Goal: Task Accomplishment & Management: Use online tool/utility

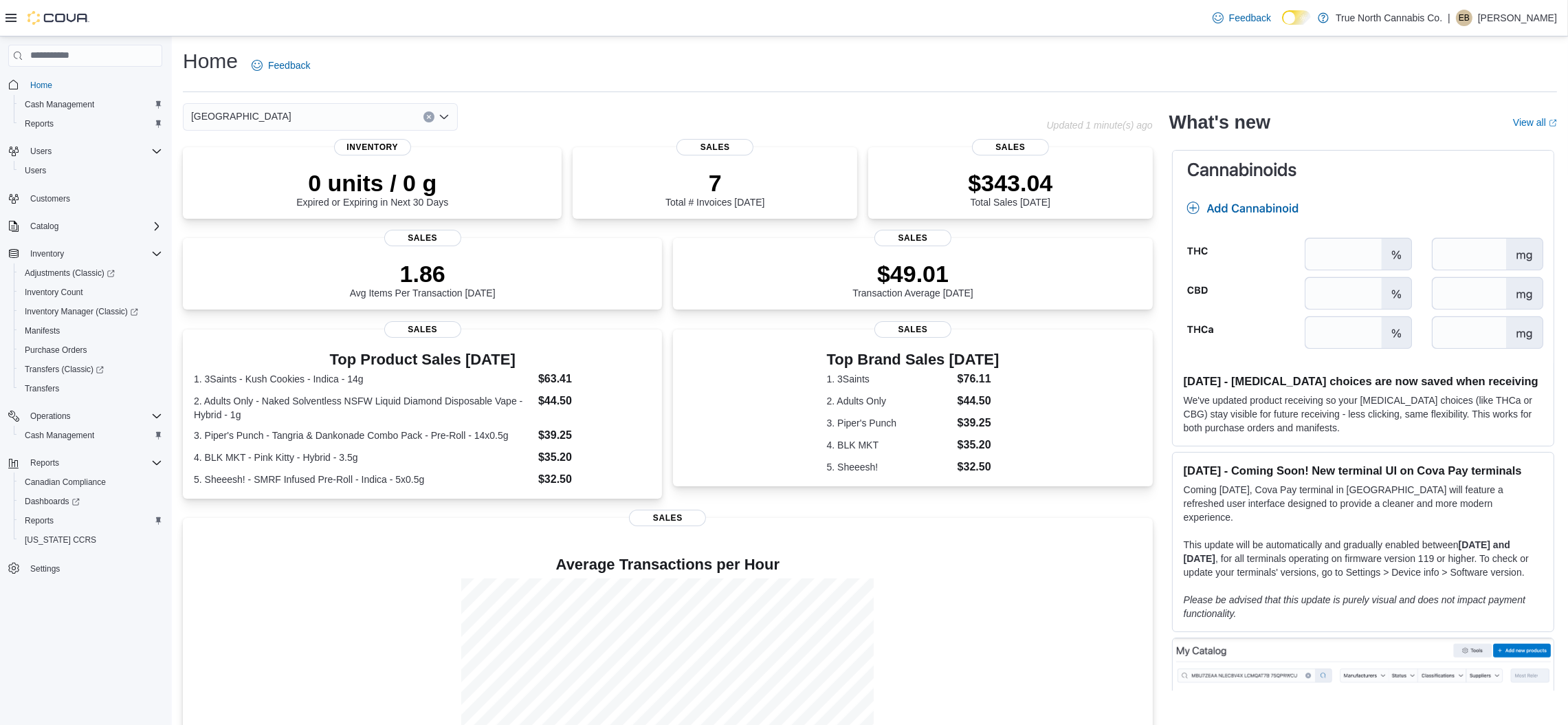
click at [439, 58] on div "Home Feedback" at bounding box center [870, 66] width 1374 height 36
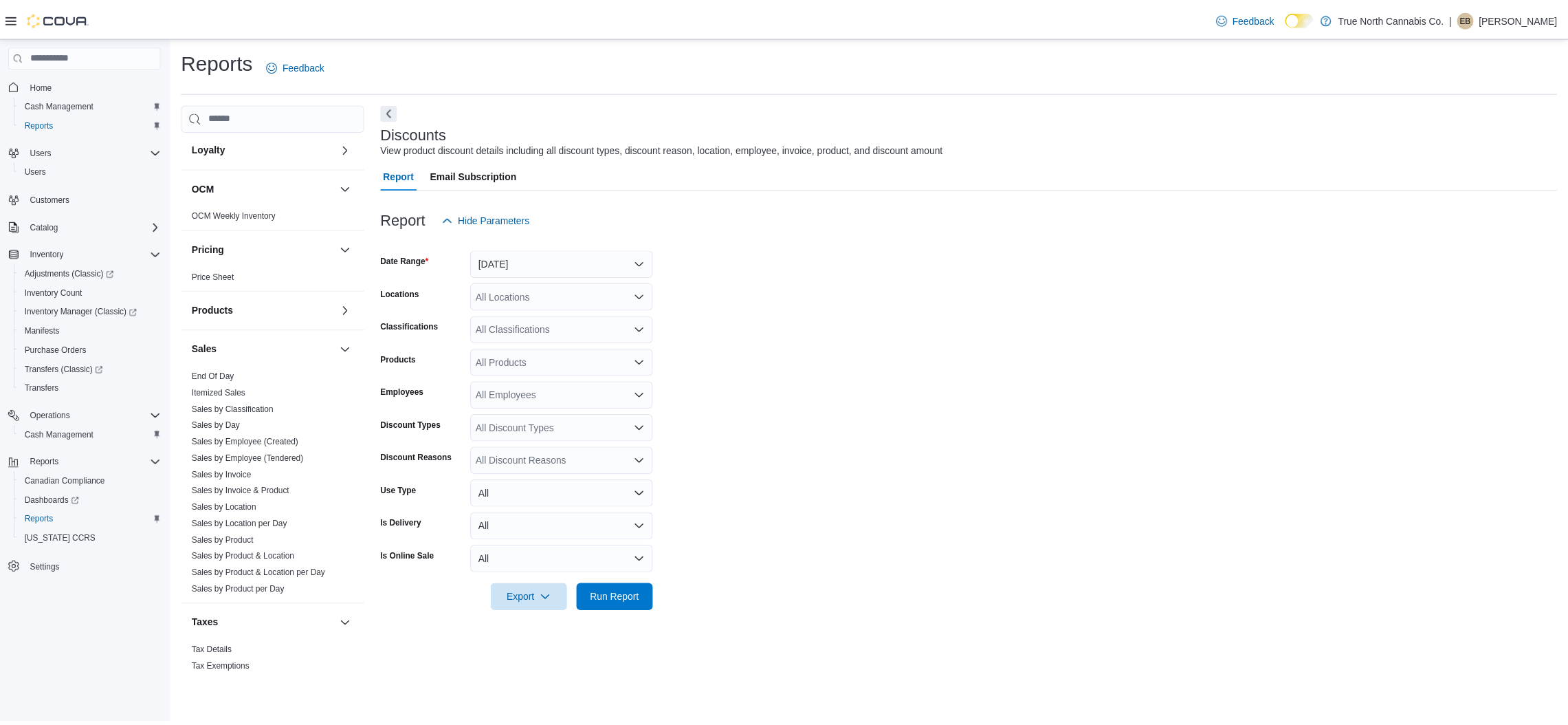
scroll to position [584, 0]
click at [240, 480] on link "Sales by Invoice & Product" at bounding box center [243, 481] width 98 height 10
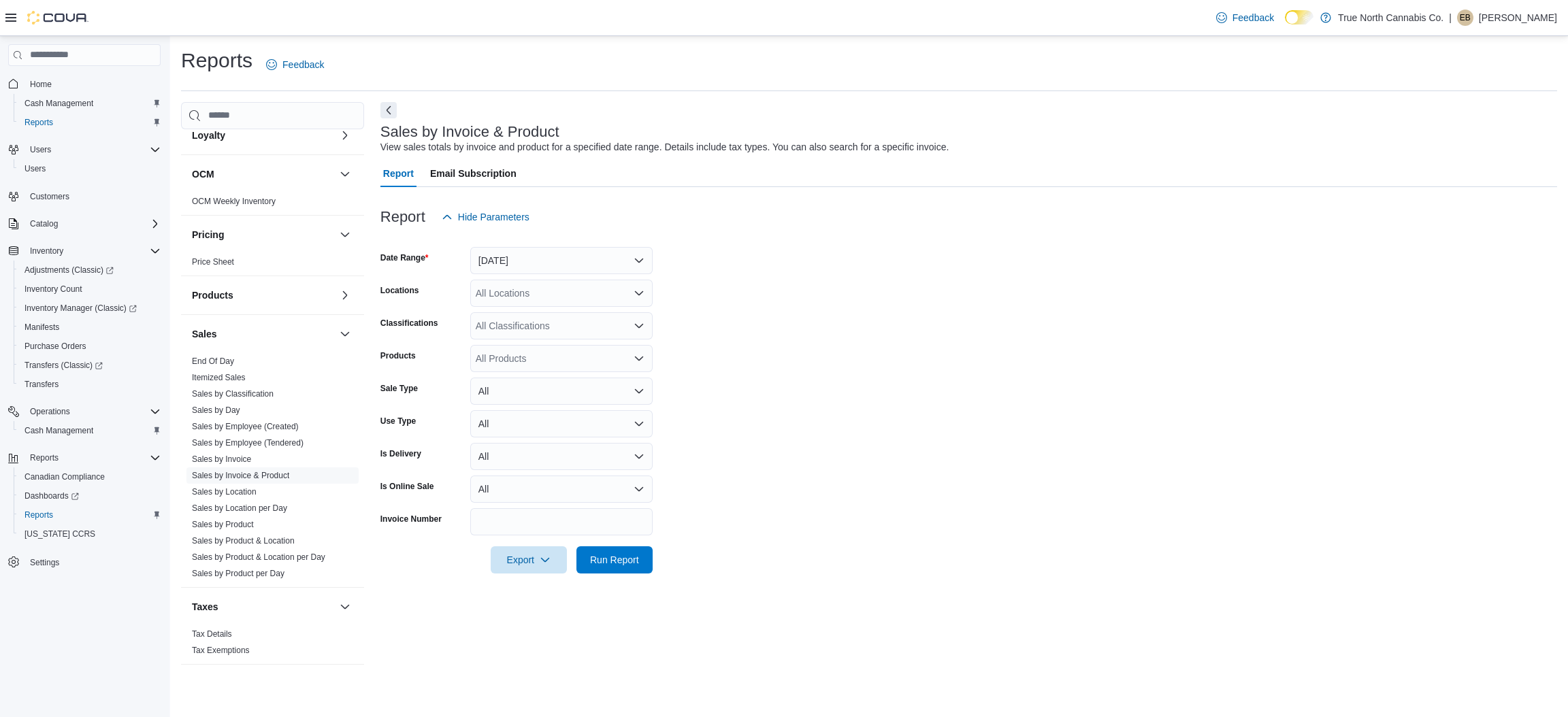
click at [518, 301] on div "All Locations" at bounding box center [561, 294] width 182 height 27
click at [520, 390] on span "[GEOGRAPHIC_DATA]" at bounding box center [549, 395] width 99 height 14
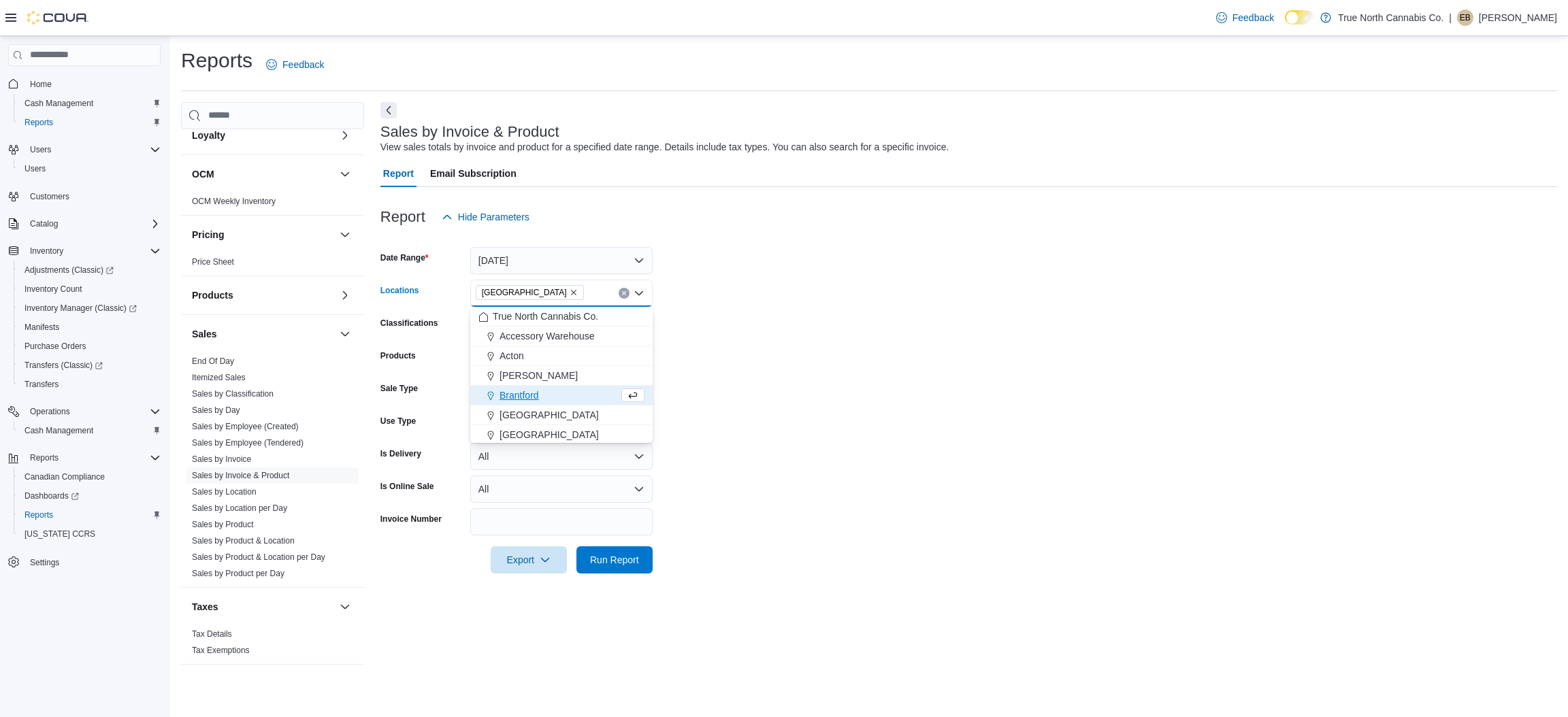
click at [448, 338] on div "Classifications" at bounding box center [422, 326] width 84 height 27
click at [513, 361] on div "All Products" at bounding box center [561, 358] width 182 height 27
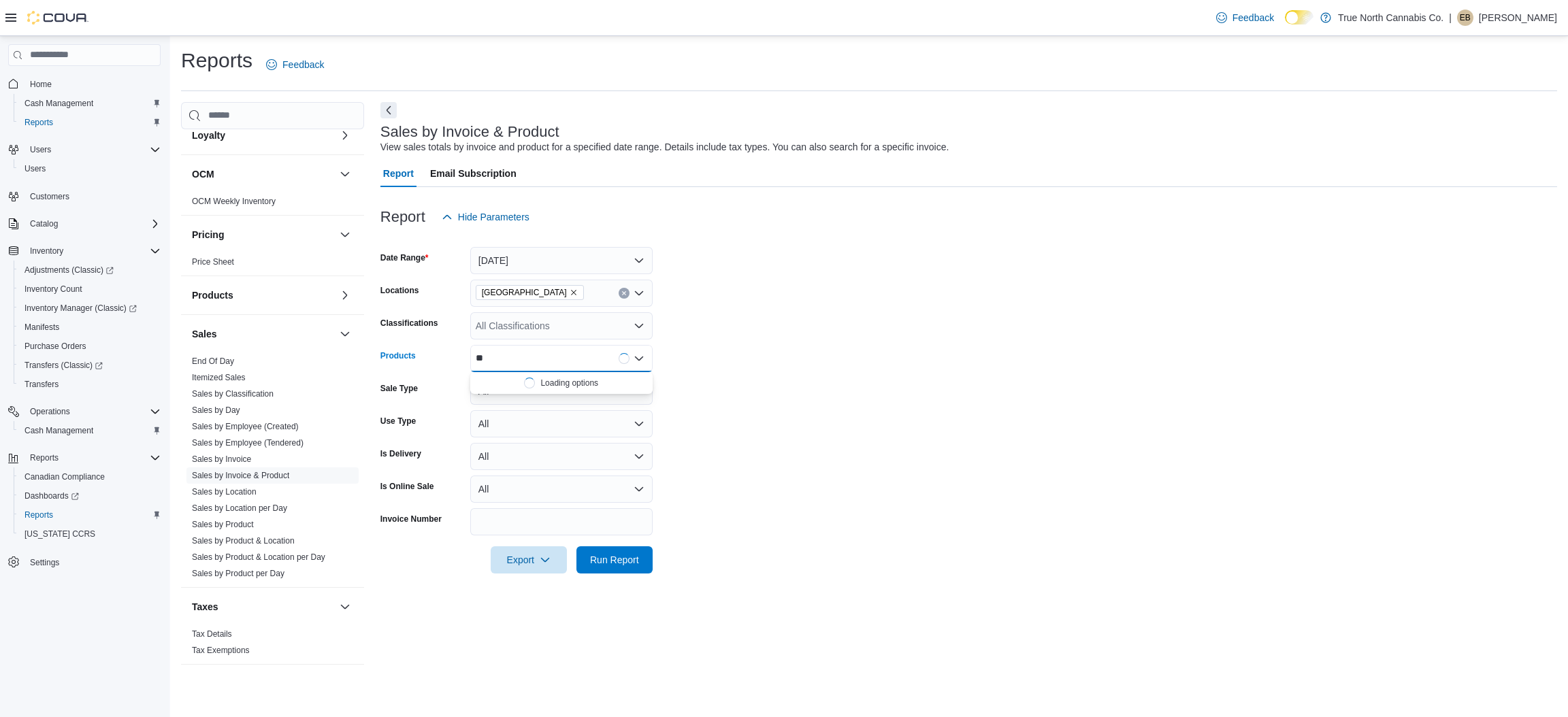
type input "*"
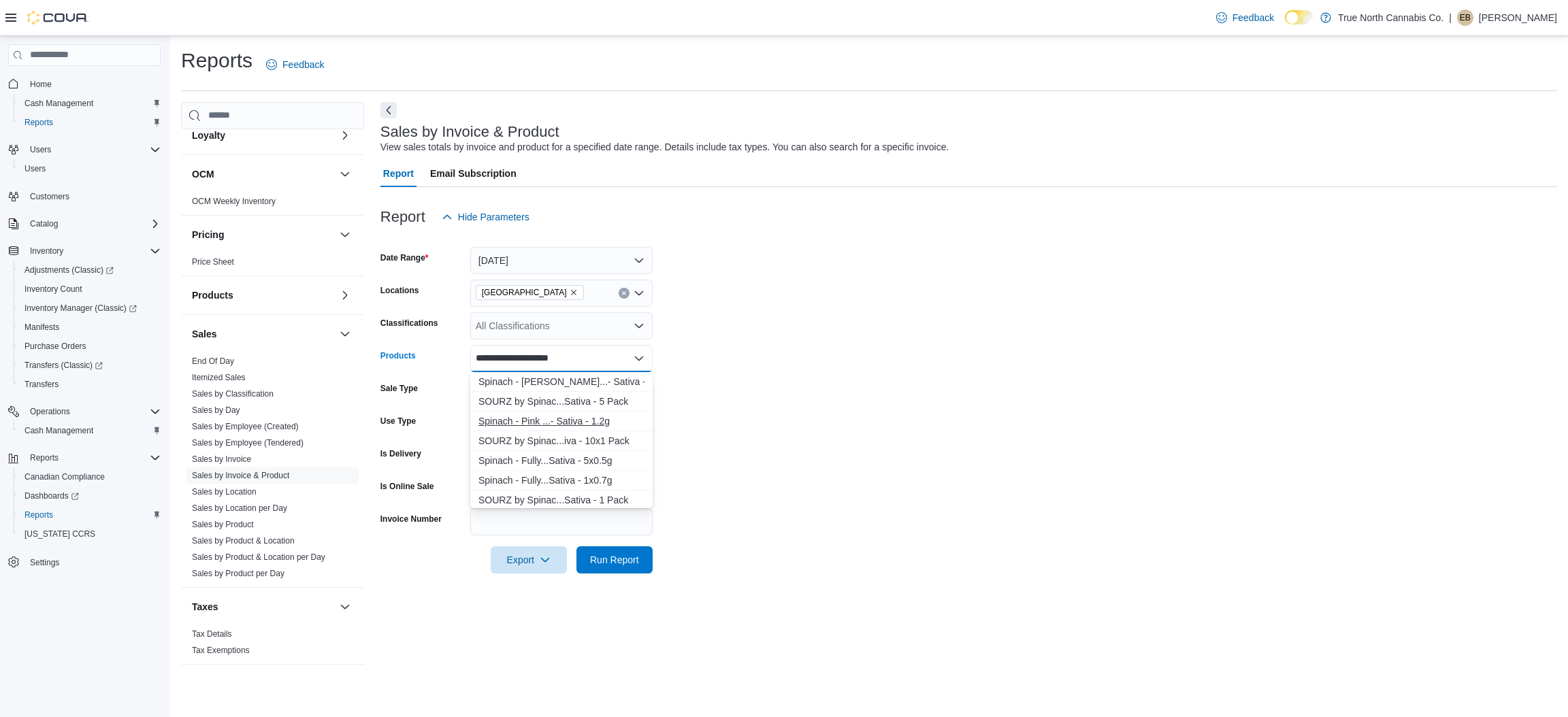
type input "**********"
click at [543, 416] on div "Spinach - Pink ...- Sativa - 1.2g" at bounding box center [561, 421] width 166 height 14
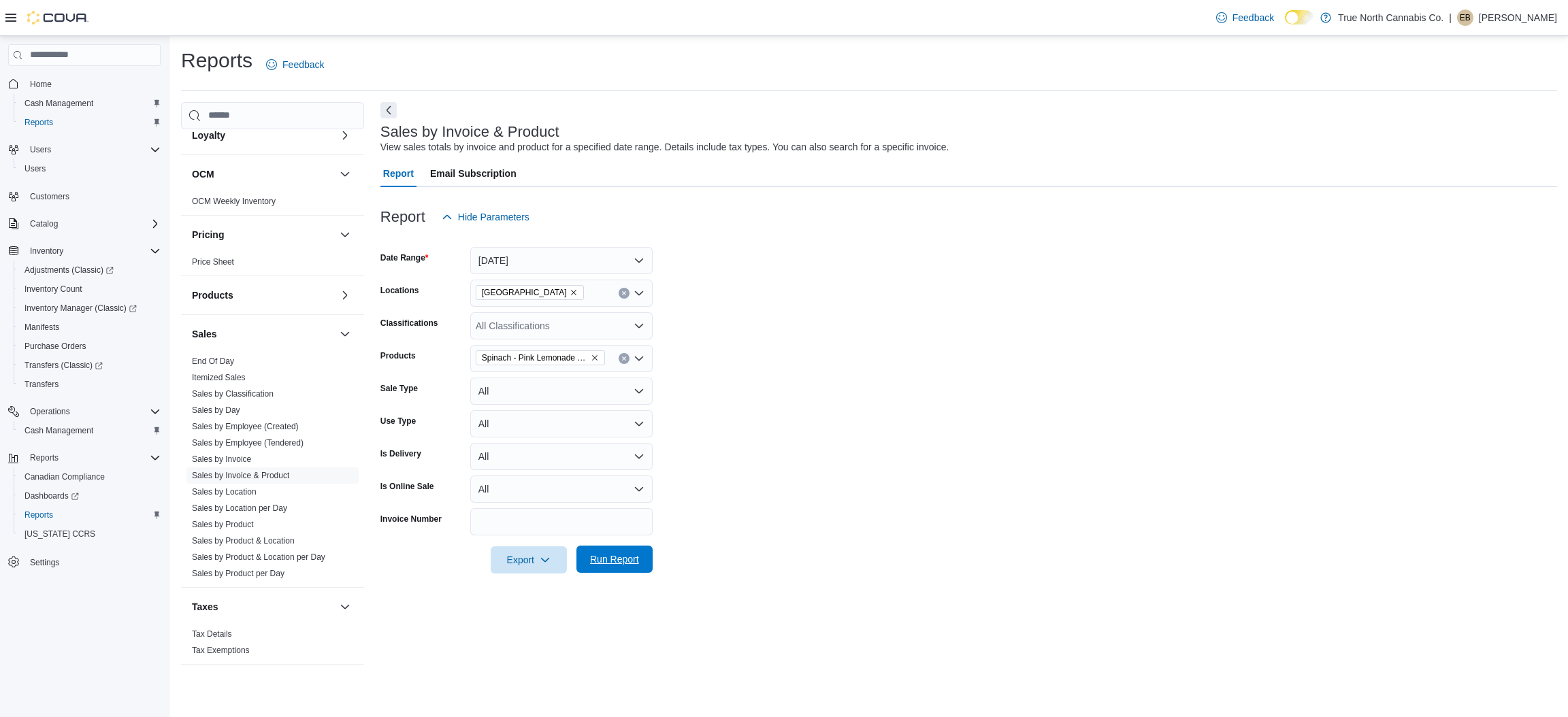
click at [611, 562] on span "Run Report" at bounding box center [615, 559] width 49 height 14
